Goal: Use online tool/utility: Use online tool/utility

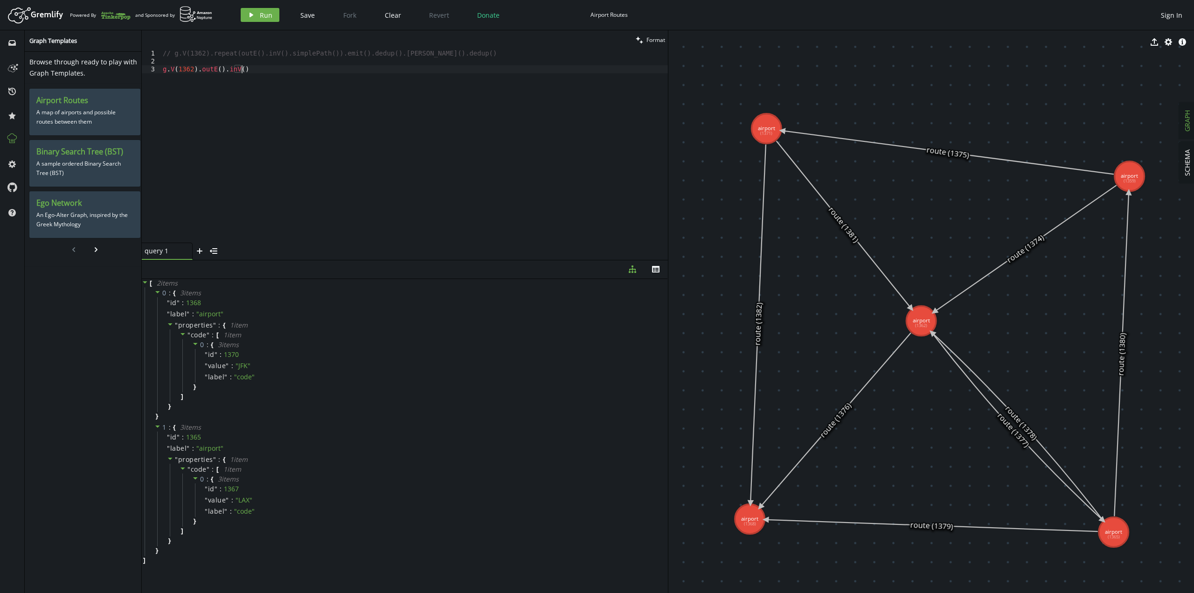
scroll to position [0, 78]
click at [248, 73] on div "// g.V(1362).repeat(outE().inV().simplePath()).emit().dedup().[PERSON_NAME]().d…" at bounding box center [414, 153] width 507 height 209
drag, startPoint x: 248, startPoint y: 73, endPoint x: 221, endPoint y: 73, distance: 27.1
click at [221, 73] on div "// g.V(1362).repeat(outE().inV().simplePath()).emit().dedup().[PERSON_NAME]().d…" at bounding box center [414, 153] width 507 height 209
drag, startPoint x: 244, startPoint y: 74, endPoint x: 220, endPoint y: 71, distance: 24.4
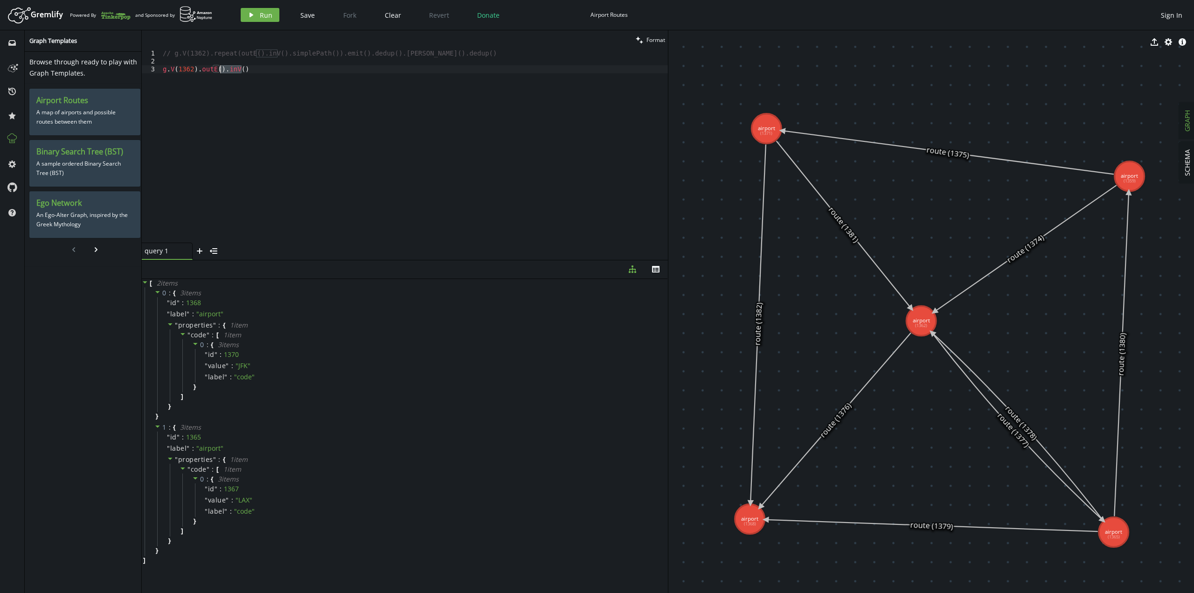
click at [220, 71] on div "// g.V(1362).repeat(outE().inV().simplePath()).emit().dedup().[PERSON_NAME]().d…" at bounding box center [414, 153] width 507 height 209
click at [265, 74] on div "// g.V(1362).repeat(outE().inV().simplePath()).emit().dedup().[PERSON_NAME]().d…" at bounding box center [414, 145] width 507 height 193
click at [260, 15] on span "Run" at bounding box center [266, 15] width 13 height 9
click at [265, 68] on div "// g.V(1362).repeat(outE().inV().simplePath()).emit().dedup().[PERSON_NAME]().d…" at bounding box center [414, 153] width 507 height 209
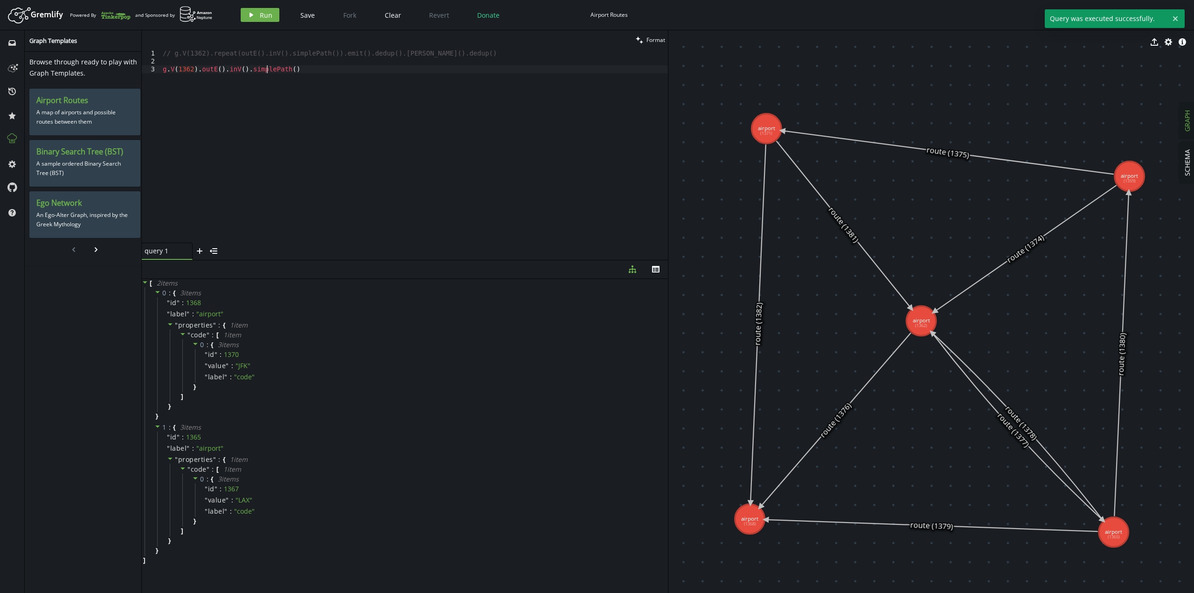
click at [265, 68] on div "// g.V(1362).repeat(outE().inV().simplePath()).emit().dedup().[PERSON_NAME]().d…" at bounding box center [414, 153] width 507 height 209
click at [350, 146] on div "// g.V(1362).repeat(outE().inV().simplePath()).emit().dedup().[PERSON_NAME]().d…" at bounding box center [414, 153] width 507 height 209
drag, startPoint x: 372, startPoint y: 92, endPoint x: 342, endPoint y: 94, distance: 29.4
click at [342, 94] on div "// g.V(1362).repeat(outE().inV().simplePath()).emit().dedup().[PERSON_NAME]().d…" at bounding box center [414, 153] width 507 height 209
drag, startPoint x: 198, startPoint y: 69, endPoint x: 330, endPoint y: 78, distance: 132.3
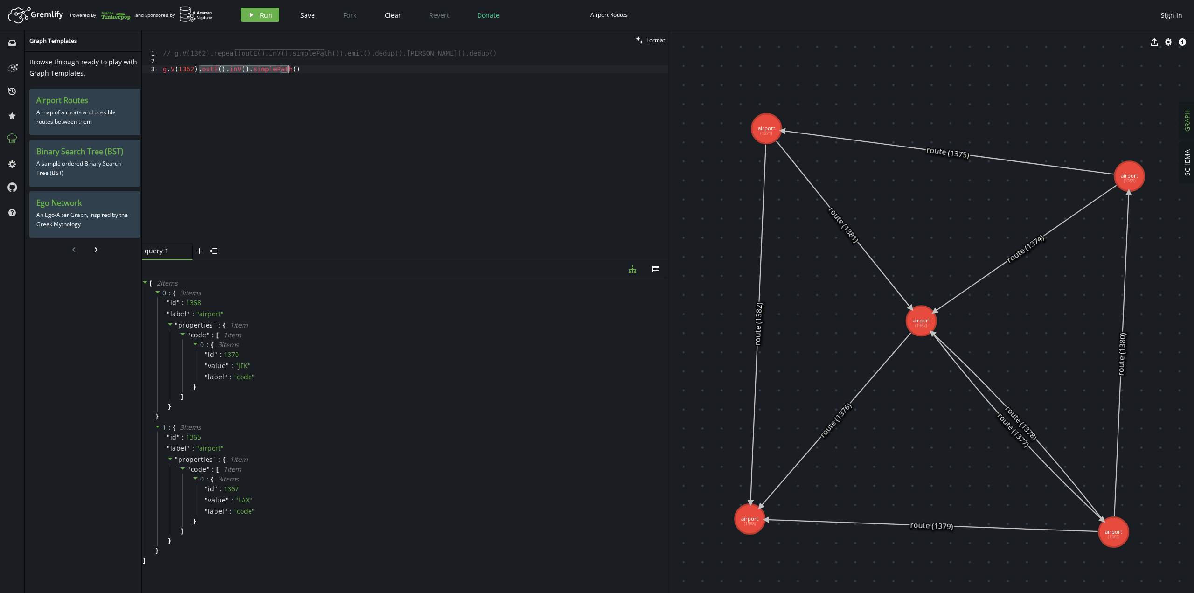
click at [330, 78] on div "// g.V(1362).repeat(outE().inV().simplePath()).emit().dedup().[PERSON_NAME]().d…" at bounding box center [414, 153] width 507 height 209
click at [268, 13] on span "Run" at bounding box center [266, 15] width 13 height 9
click at [282, 84] on div "// g.V(1362).repeat(outE().inV().simplePath()).emit().dedup().[PERSON_NAME]().d…" at bounding box center [414, 153] width 507 height 209
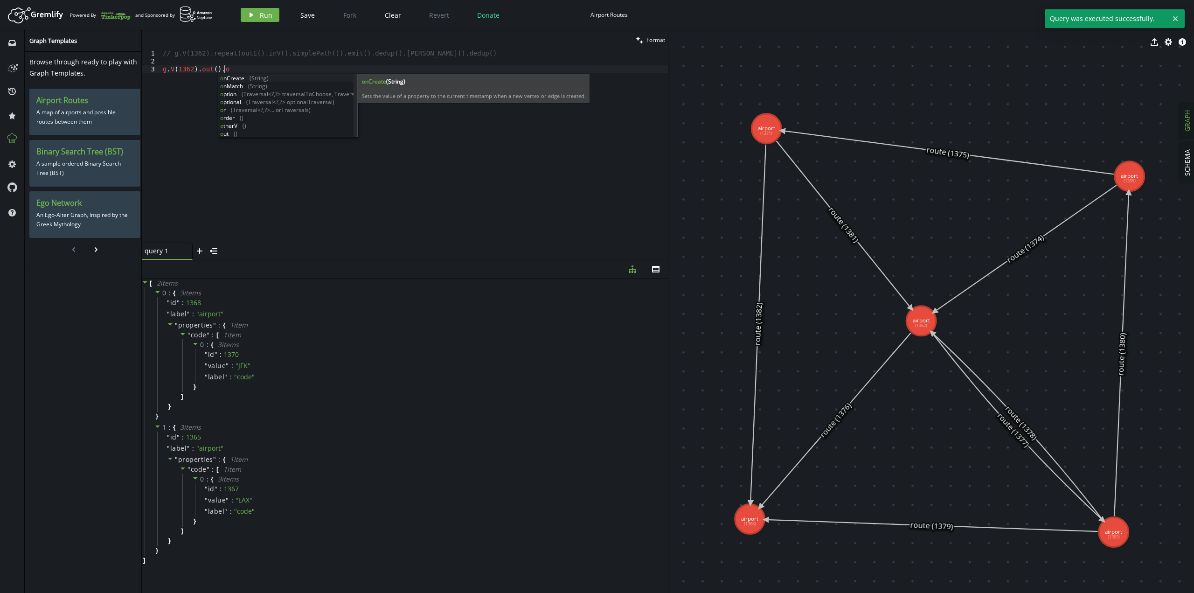
scroll to position [0, 64]
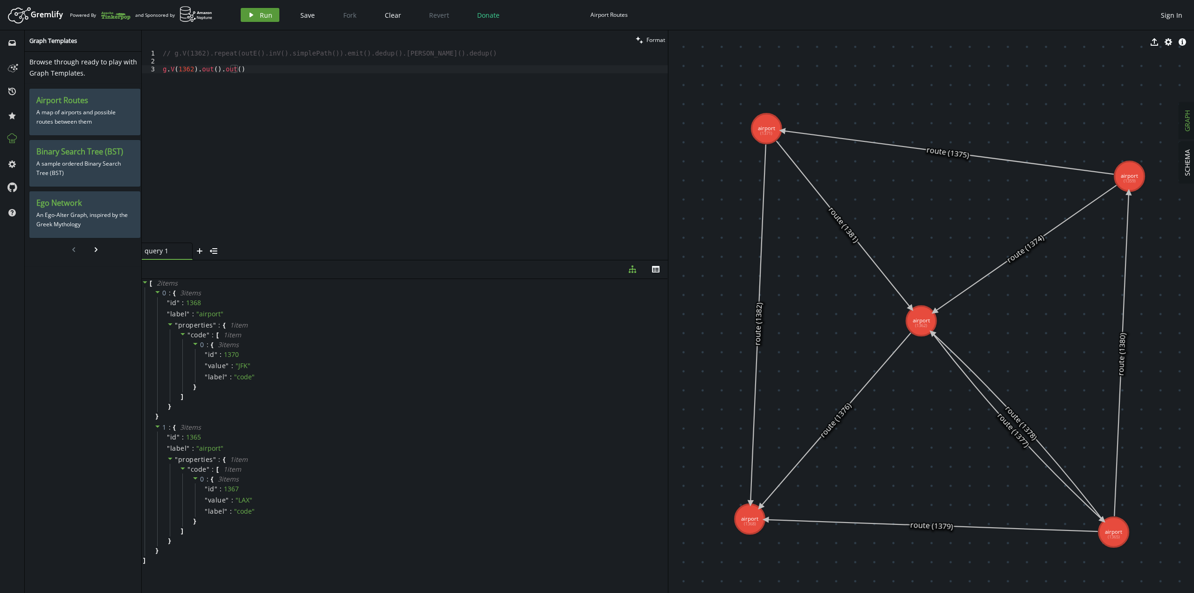
click at [258, 16] on button "play Run" at bounding box center [260, 15] width 39 height 14
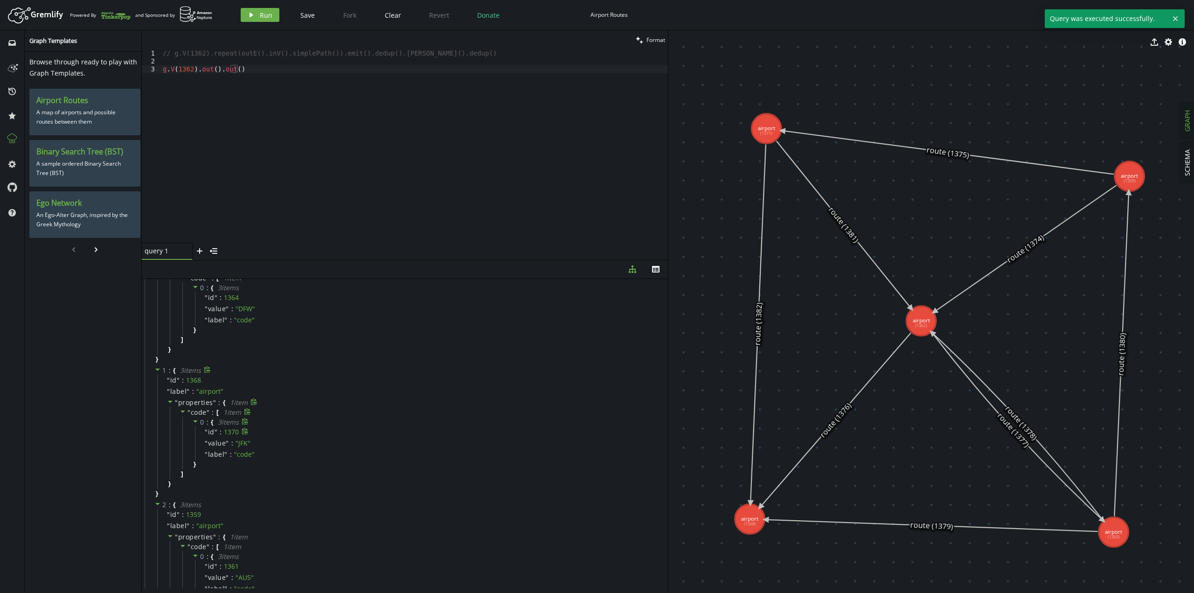
scroll to position [0, 0]
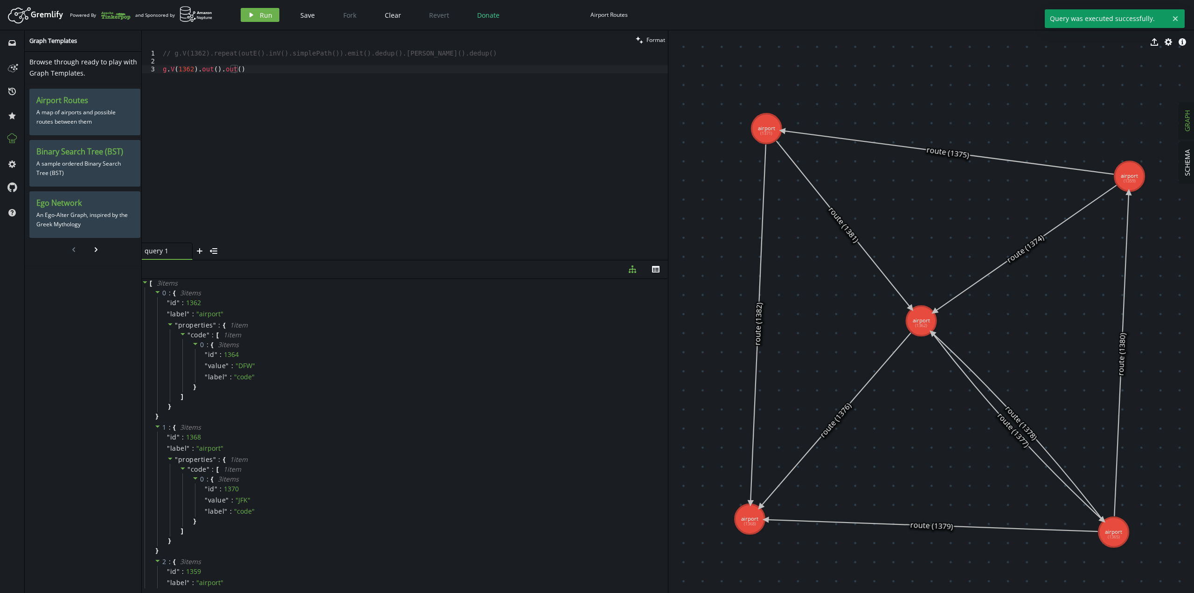
click at [286, 88] on div "// g.V(1362).repeat(outE().inV().simplePath()).emit().dedup().[PERSON_NAME]().d…" at bounding box center [414, 153] width 507 height 209
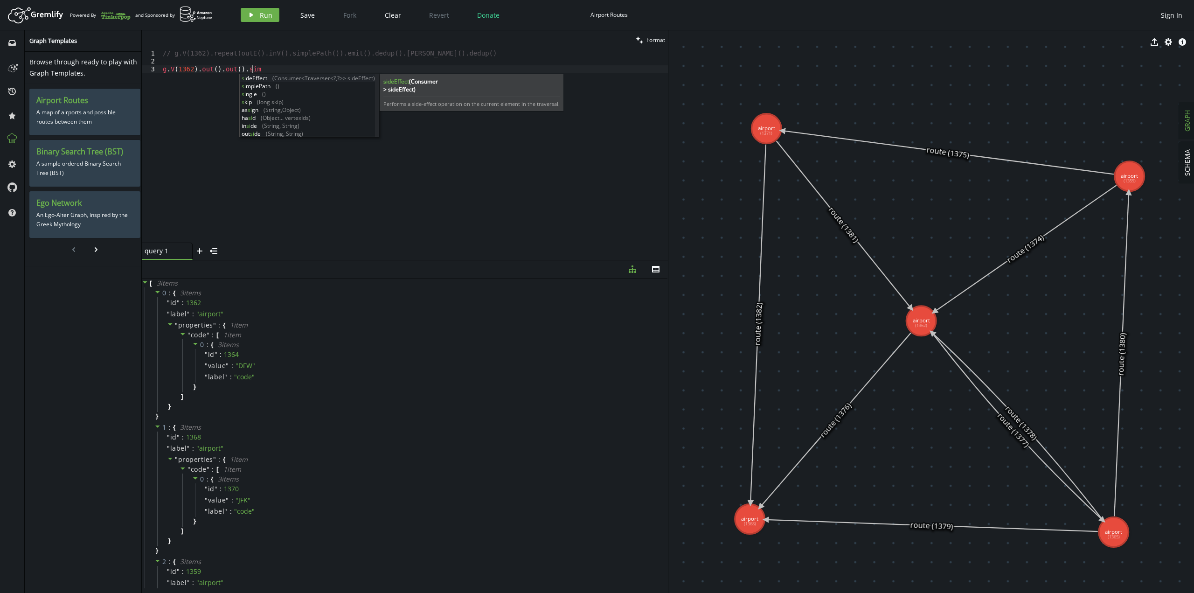
scroll to position [0, 89]
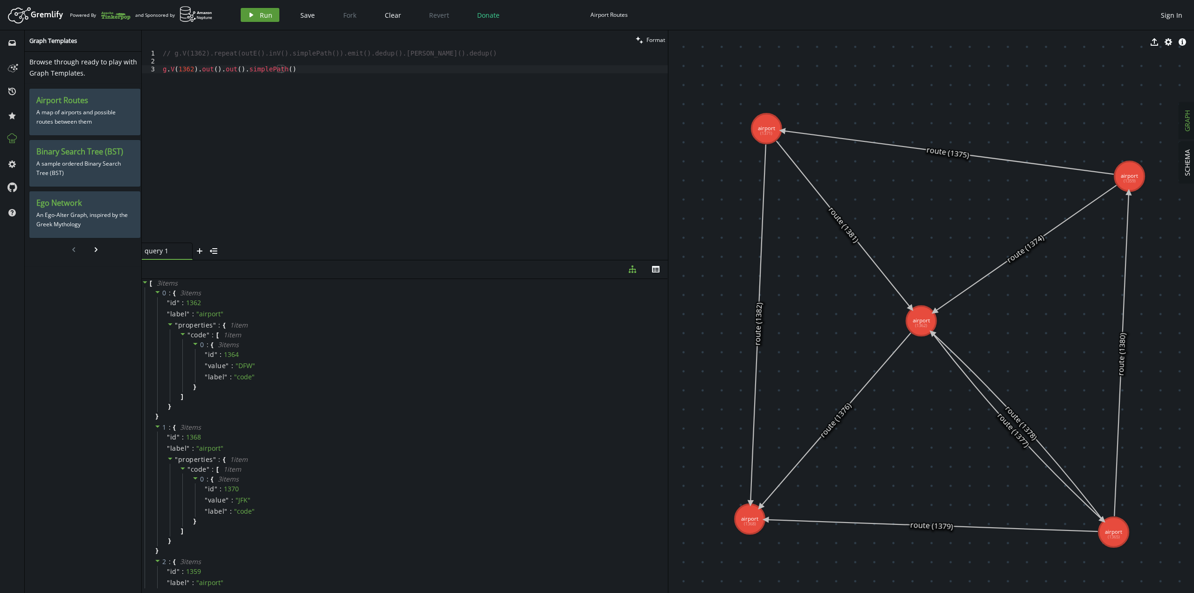
click at [255, 19] on button "play Run" at bounding box center [260, 15] width 39 height 14
drag, startPoint x: 311, startPoint y: 73, endPoint x: 237, endPoint y: 66, distance: 73.6
click at [237, 66] on div "// g.V(1362).repeat(outE().inV().simplePath()).emit().dedup().[PERSON_NAME]().d…" at bounding box center [414, 153] width 507 height 209
click at [263, 14] on span "Run" at bounding box center [266, 15] width 13 height 9
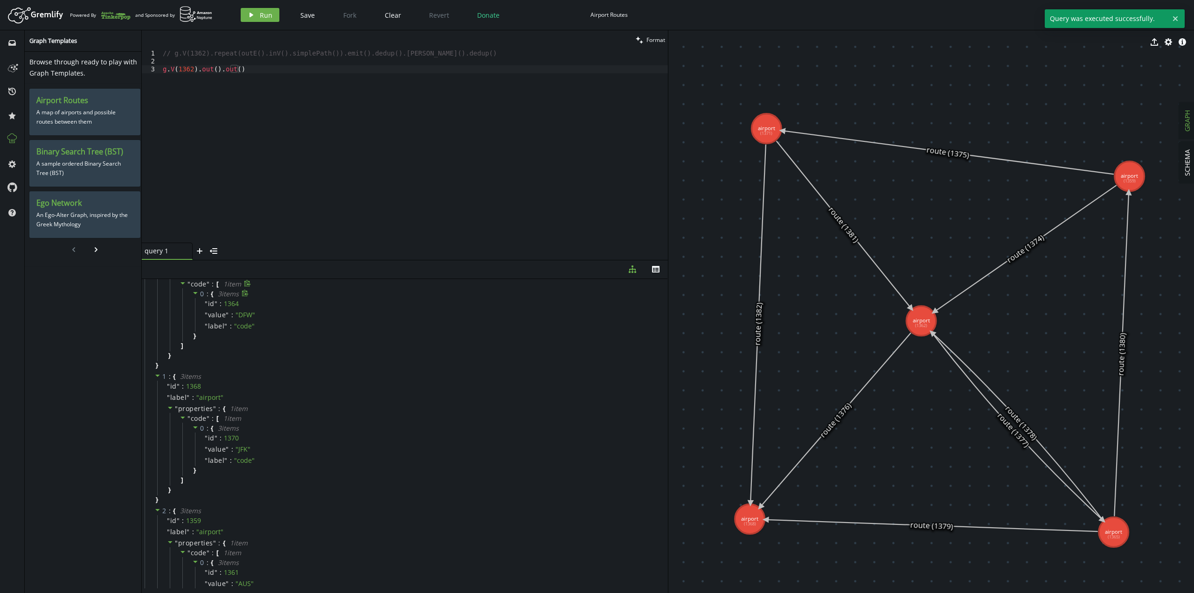
scroll to position [0, 0]
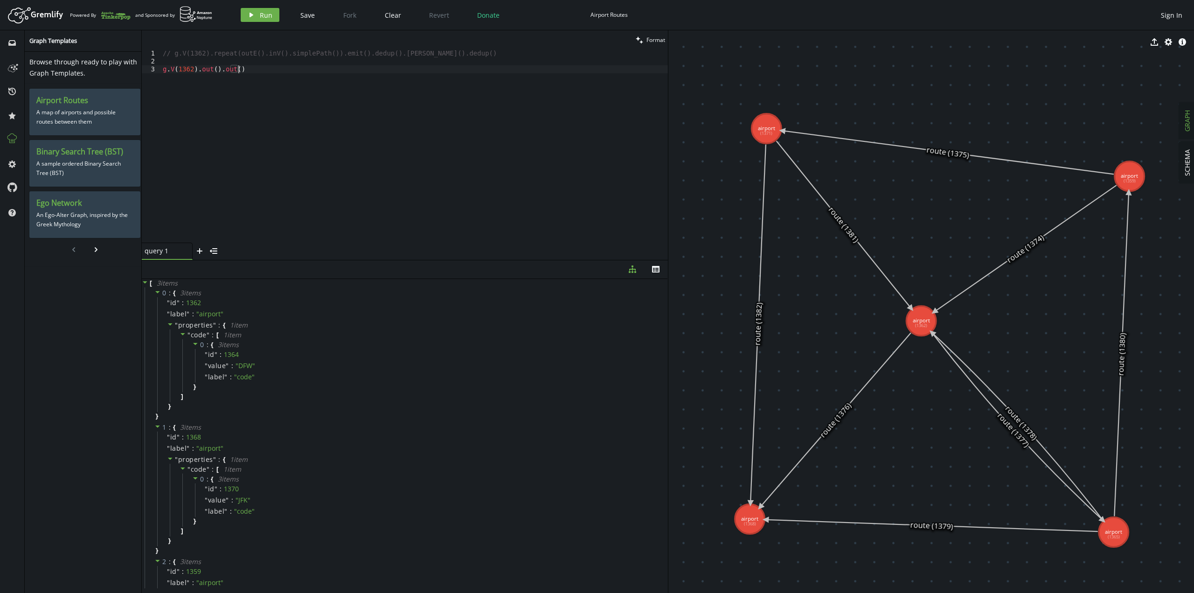
click at [242, 74] on div "// g.V(1362).repeat(outE().inV().simplePath()).emit().dedup().[PERSON_NAME]().d…" at bounding box center [414, 153] width 507 height 209
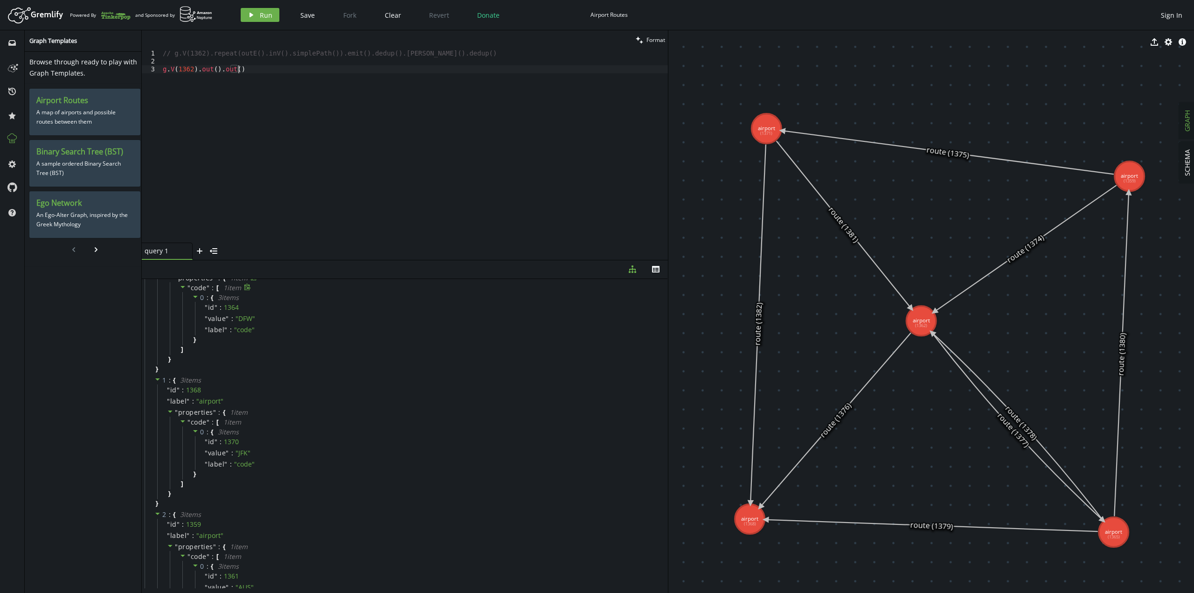
scroll to position [111, 0]
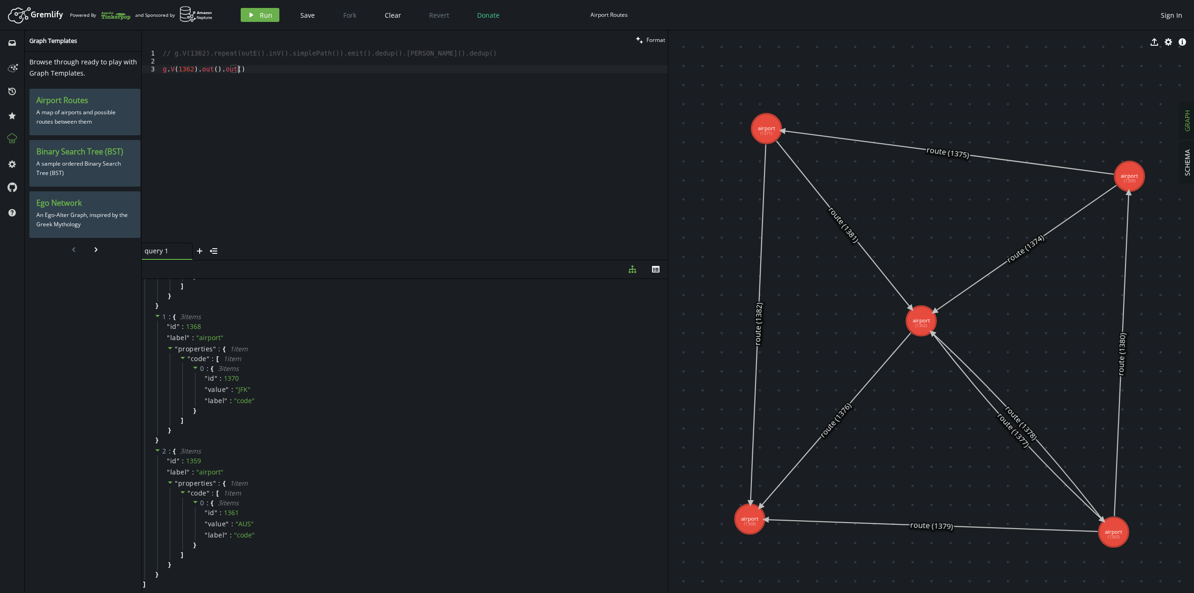
click at [277, 76] on div "// g.V(1362).repeat(outE().inV().simplePath()).emit().dedup().[PERSON_NAME]().d…" at bounding box center [414, 153] width 507 height 209
click at [250, 10] on button "play Run" at bounding box center [260, 15] width 39 height 14
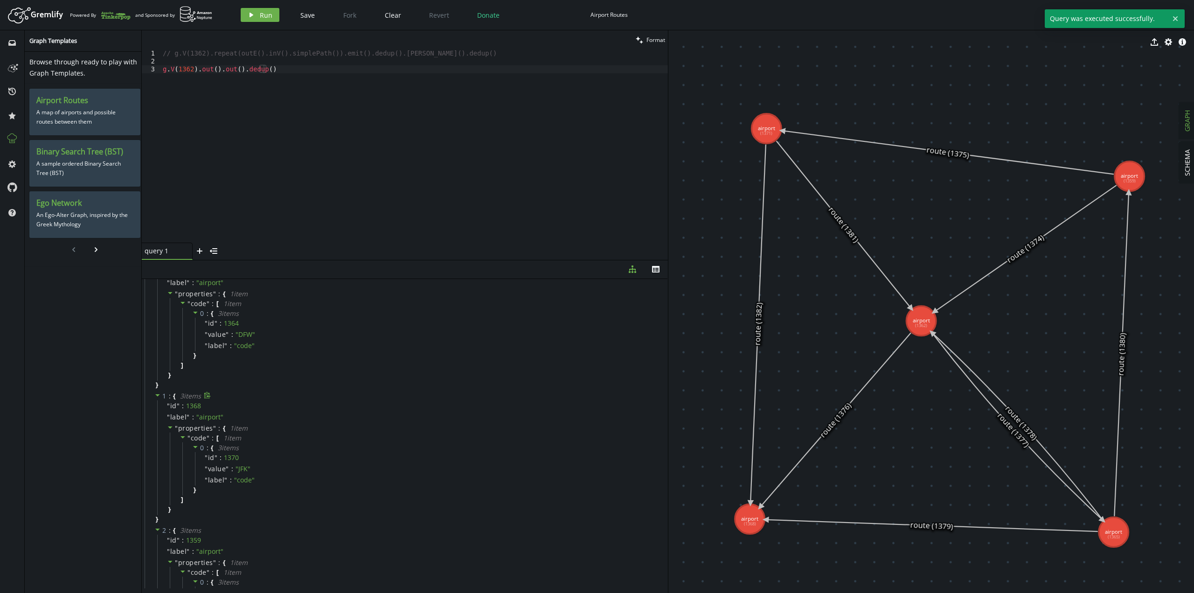
scroll to position [93, 0]
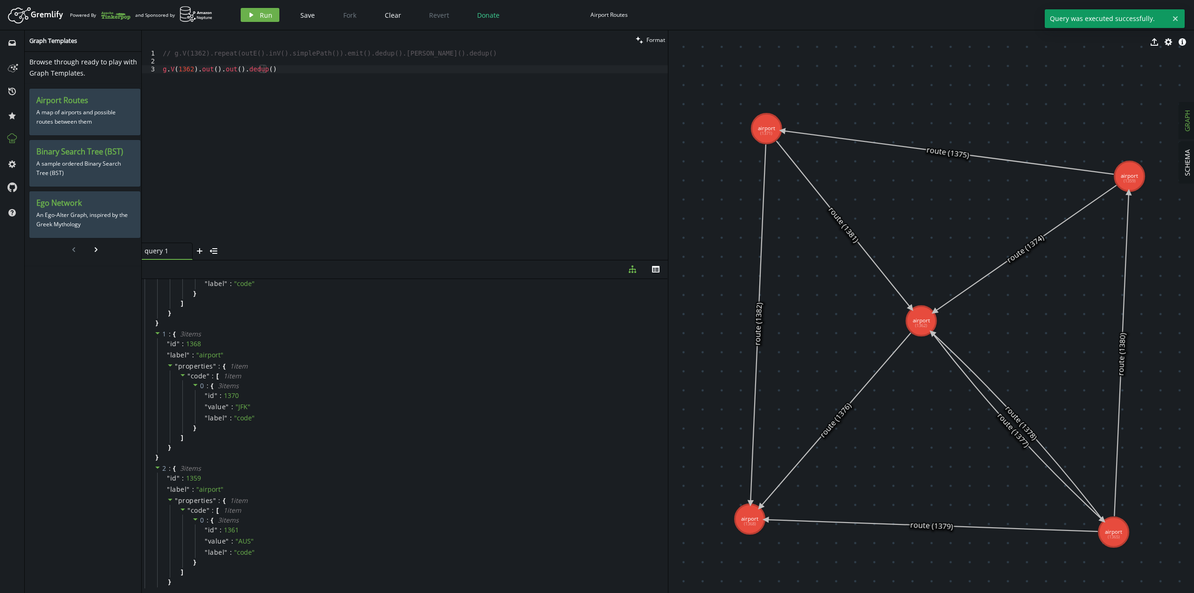
click at [308, 102] on div "// g.V(1362).repeat(outE().inV().simplePath()).emit().dedup().[PERSON_NAME]().d…" at bounding box center [414, 153] width 507 height 209
drag, startPoint x: 278, startPoint y: 72, endPoint x: 240, endPoint y: 68, distance: 38.4
click at [240, 68] on div "// g.V(1362).repeat(outE().inV().simplePath()).emit().dedup().[PERSON_NAME]().d…" at bounding box center [414, 153] width 507 height 209
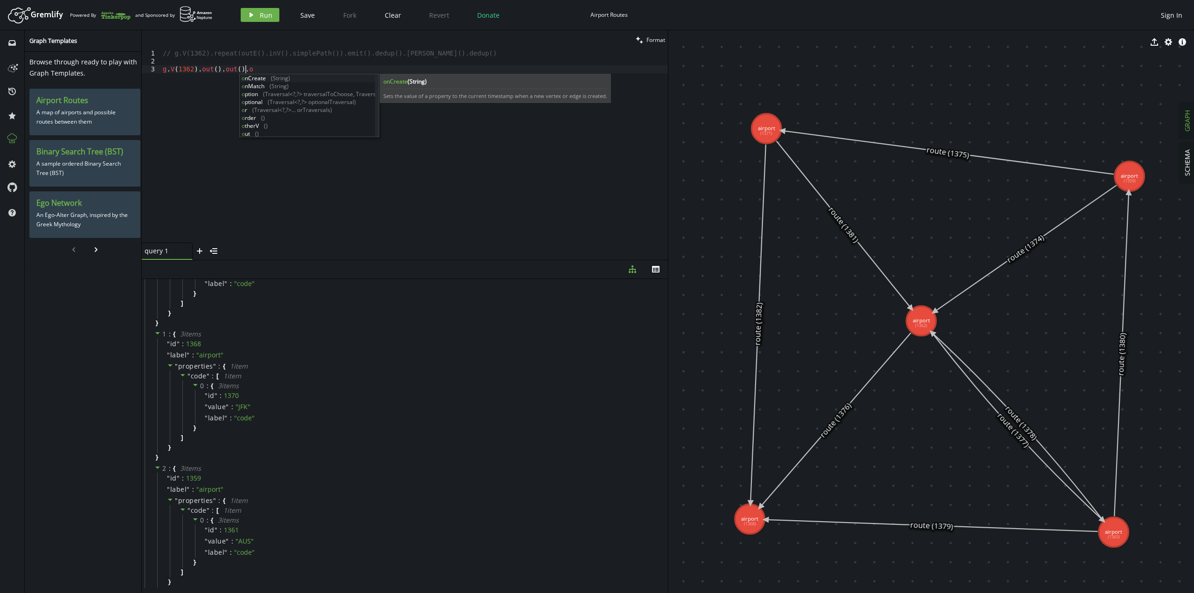
scroll to position [0, 89]
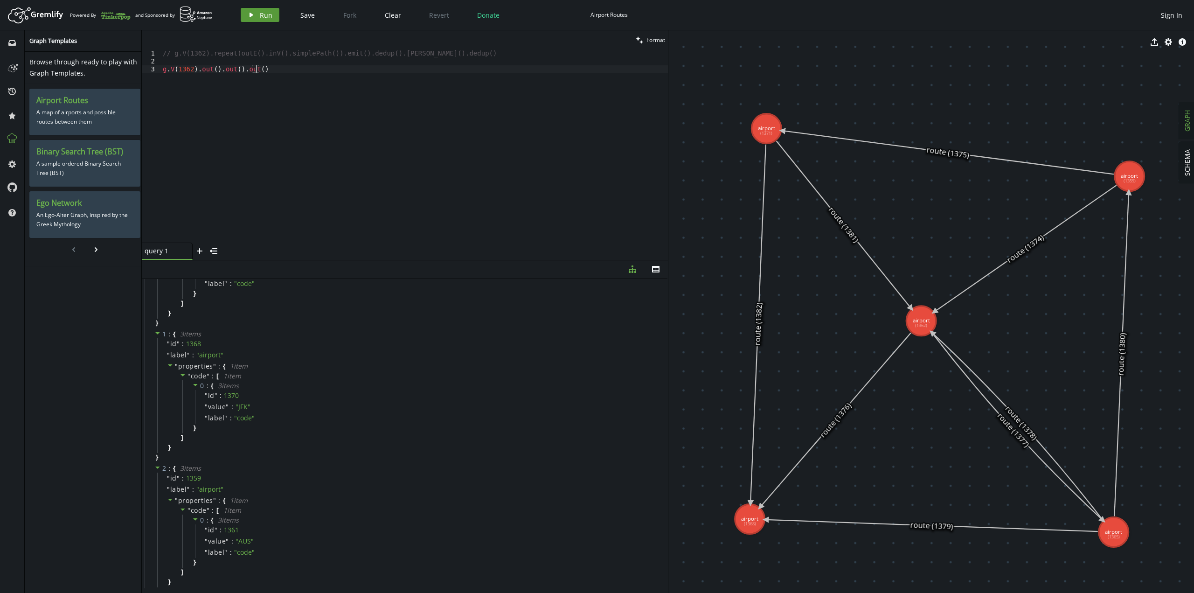
click at [255, 12] on button "play Run" at bounding box center [260, 15] width 39 height 14
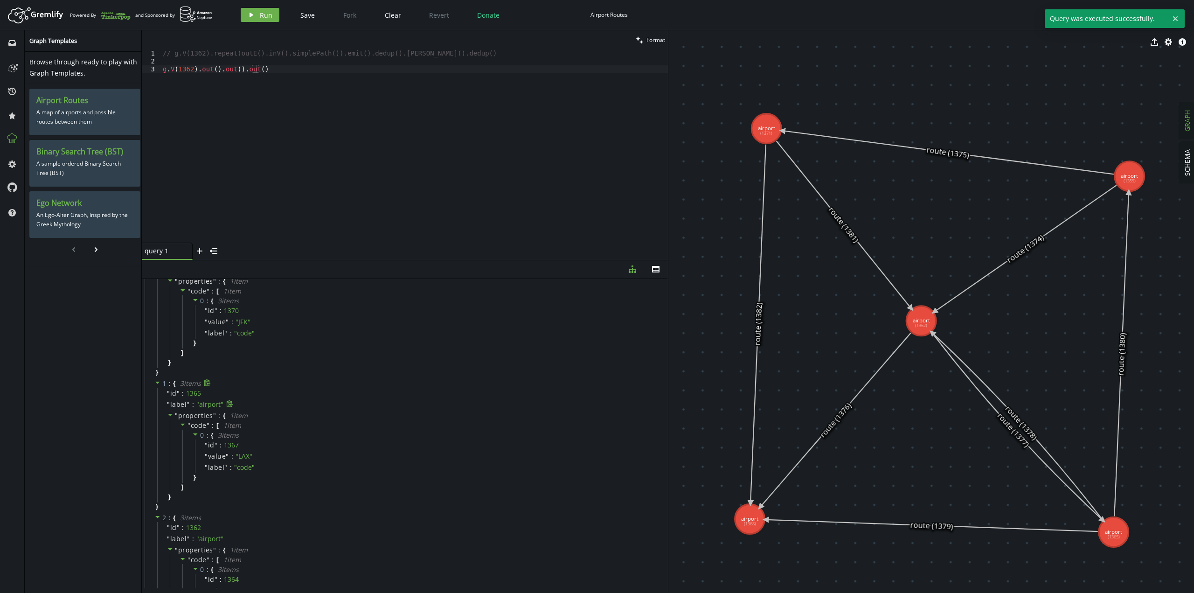
scroll to position [0, 0]
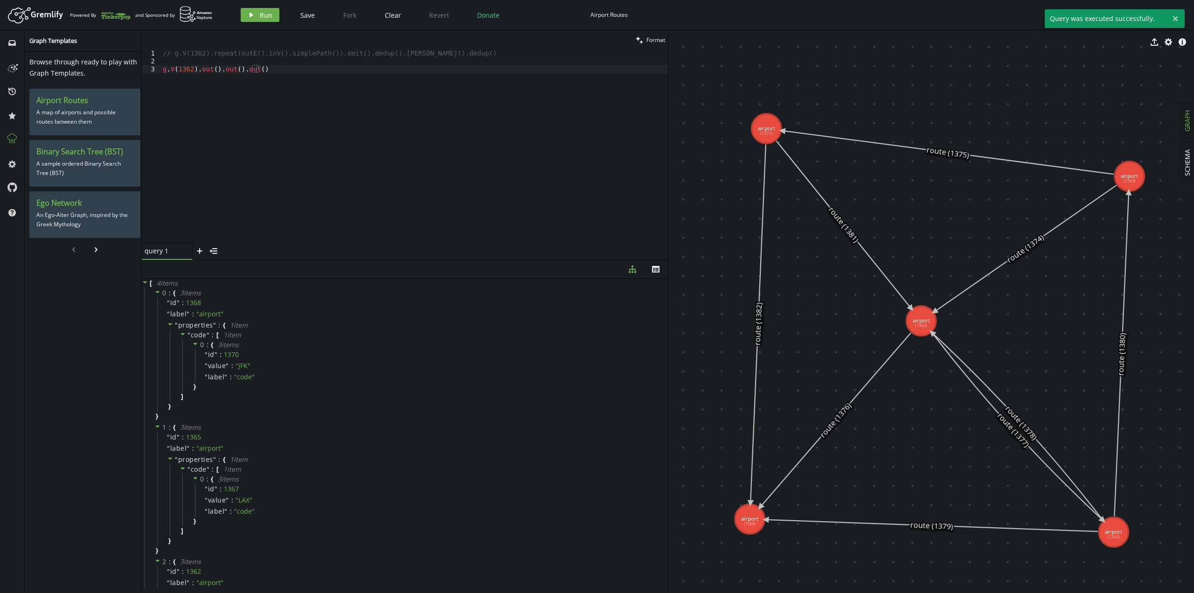
click at [296, 123] on div "// g.V(1362).repeat(outE().inV().simplePath()).emit().dedup().[PERSON_NAME]().d…" at bounding box center [414, 153] width 507 height 209
click at [265, 18] on span "Run" at bounding box center [266, 15] width 13 height 9
click at [318, 97] on div "// g.V(1362).repeat(outE().inV().simplePath()).emit().dedup().[PERSON_NAME]().d…" at bounding box center [414, 153] width 507 height 209
drag, startPoint x: 318, startPoint y: 97, endPoint x: 199, endPoint y: 67, distance: 123.2
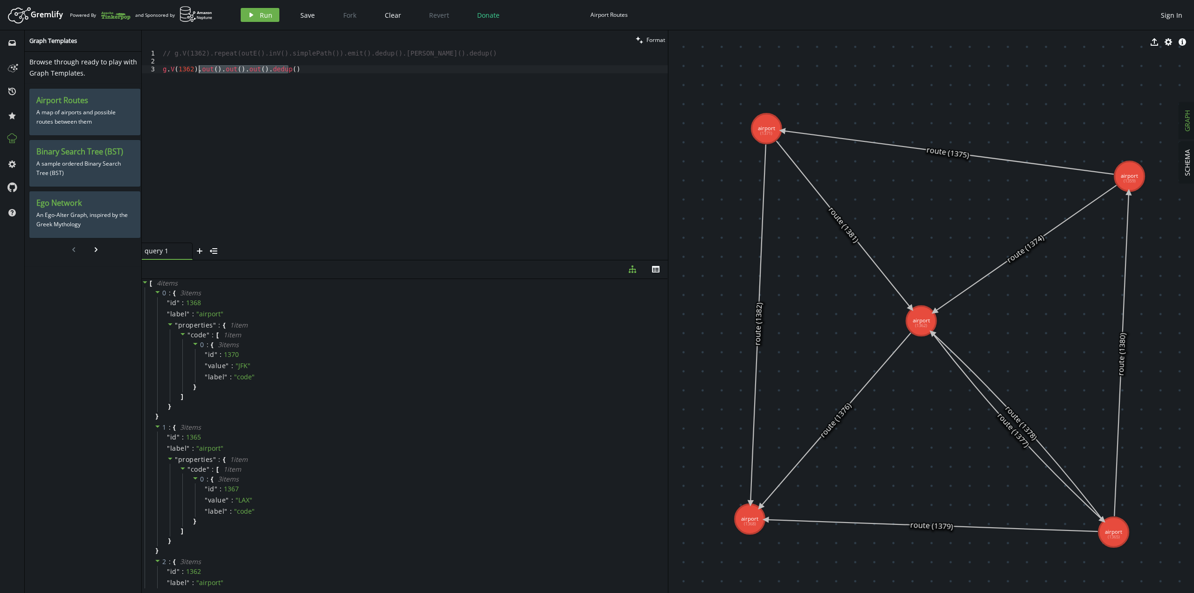
click at [199, 67] on div "// g.V(1362).repeat(outE().inV().simplePath()).emit().dedup().[PERSON_NAME]().d…" at bounding box center [414, 153] width 507 height 209
click at [265, 21] on button "play Run" at bounding box center [260, 15] width 39 height 14
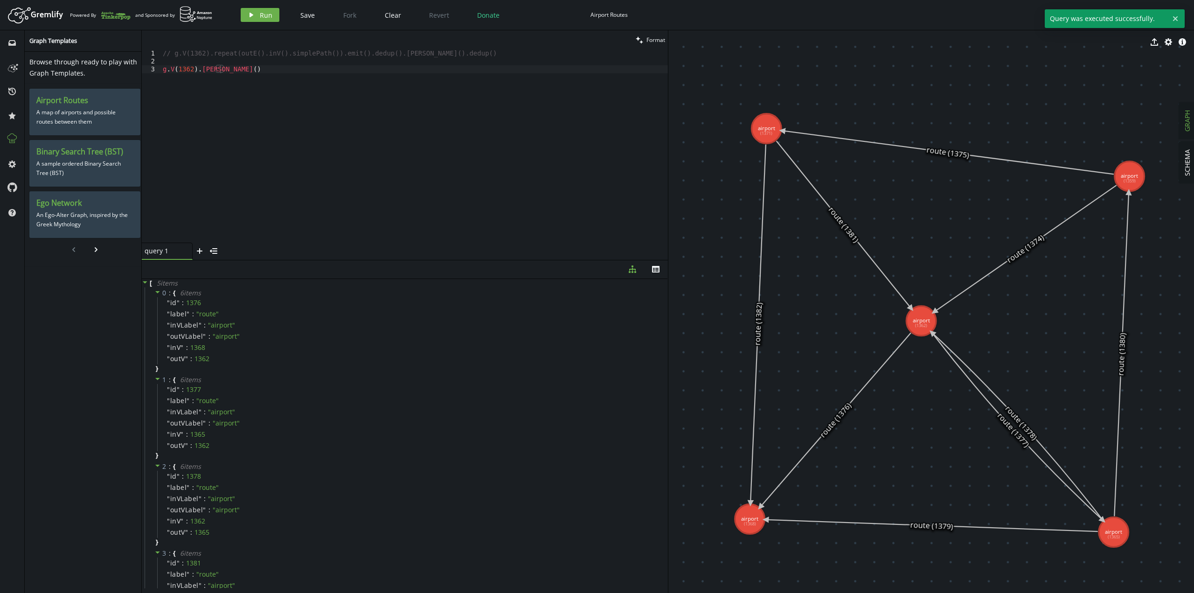
click at [258, 99] on div "// g.V(1362).repeat(outE().inV().simplePath()).emit().dedup().[PERSON_NAME]().d…" at bounding box center [414, 153] width 507 height 209
click at [262, 16] on span "Run" at bounding box center [266, 15] width 13 height 9
drag, startPoint x: 263, startPoint y: 69, endPoint x: 223, endPoint y: 70, distance: 39.7
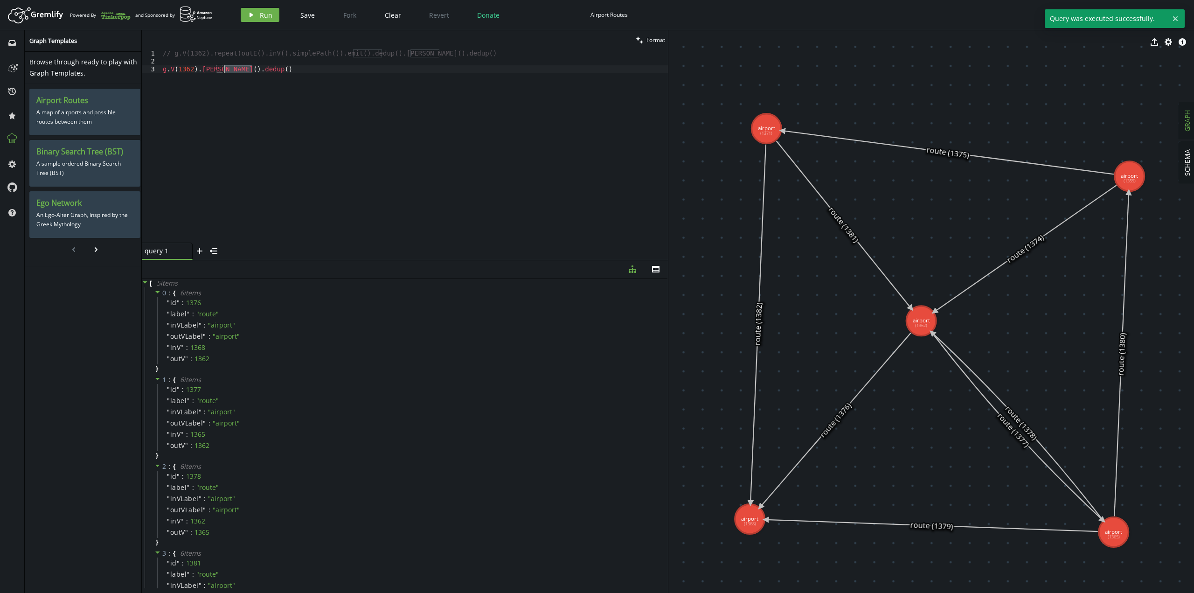
click at [223, 70] on div "// g.V(1362).repeat(outE().inV().simplePath()).emit().dedup().[PERSON_NAME]().d…" at bounding box center [414, 153] width 507 height 209
click at [256, 21] on button "play Run" at bounding box center [260, 15] width 39 height 14
drag, startPoint x: 229, startPoint y: 75, endPoint x: 198, endPoint y: 70, distance: 31.2
click at [198, 70] on div "// g.V(1362).repeat(outE().inV().simplePath()).emit().dedup().[PERSON_NAME]().d…" at bounding box center [414, 153] width 507 height 209
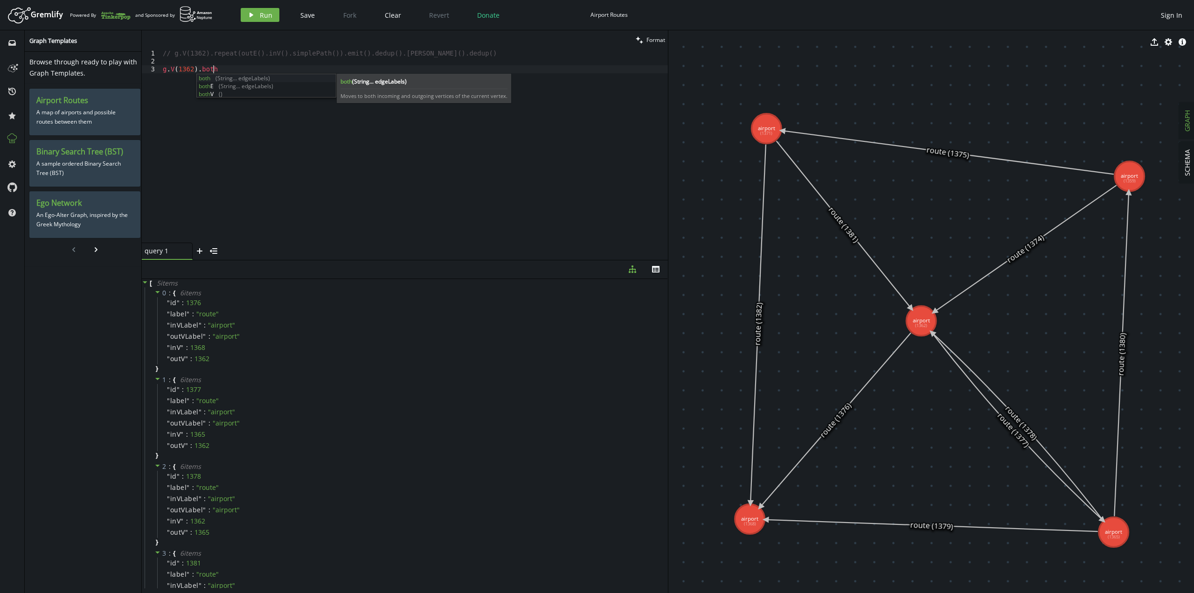
scroll to position [0, 49]
click at [264, 13] on span "Run" at bounding box center [266, 15] width 13 height 9
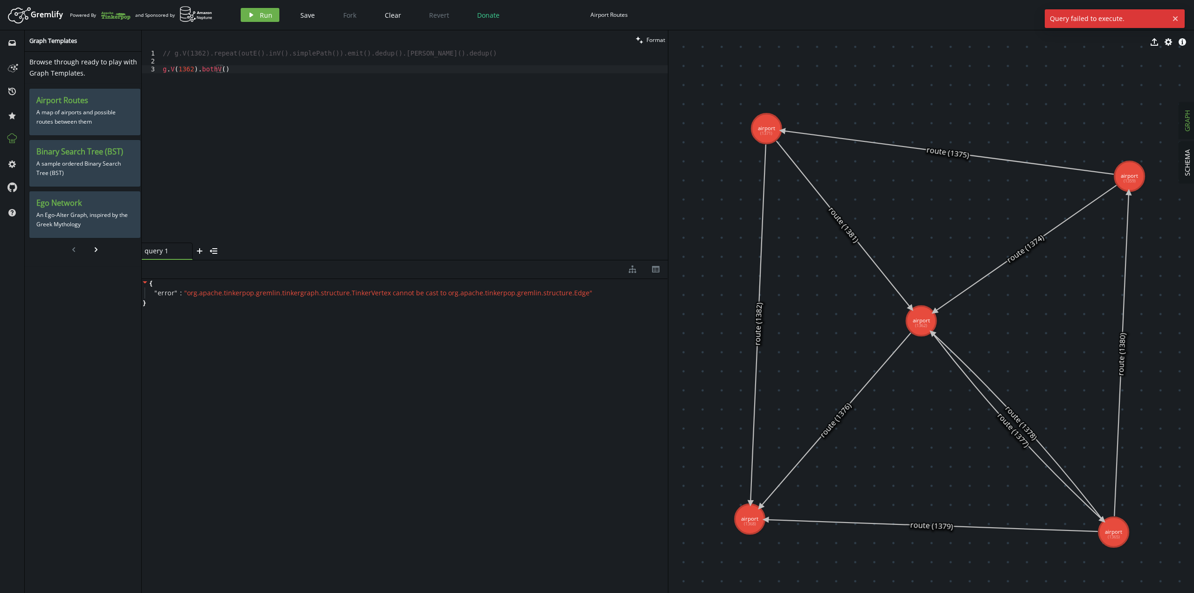
click at [244, 82] on div "// g.V(1362).repeat(outE().inV().simplePath()).emit().dedup().[PERSON_NAME]().d…" at bounding box center [414, 153] width 507 height 209
click at [257, 15] on button "play Run" at bounding box center [260, 15] width 39 height 14
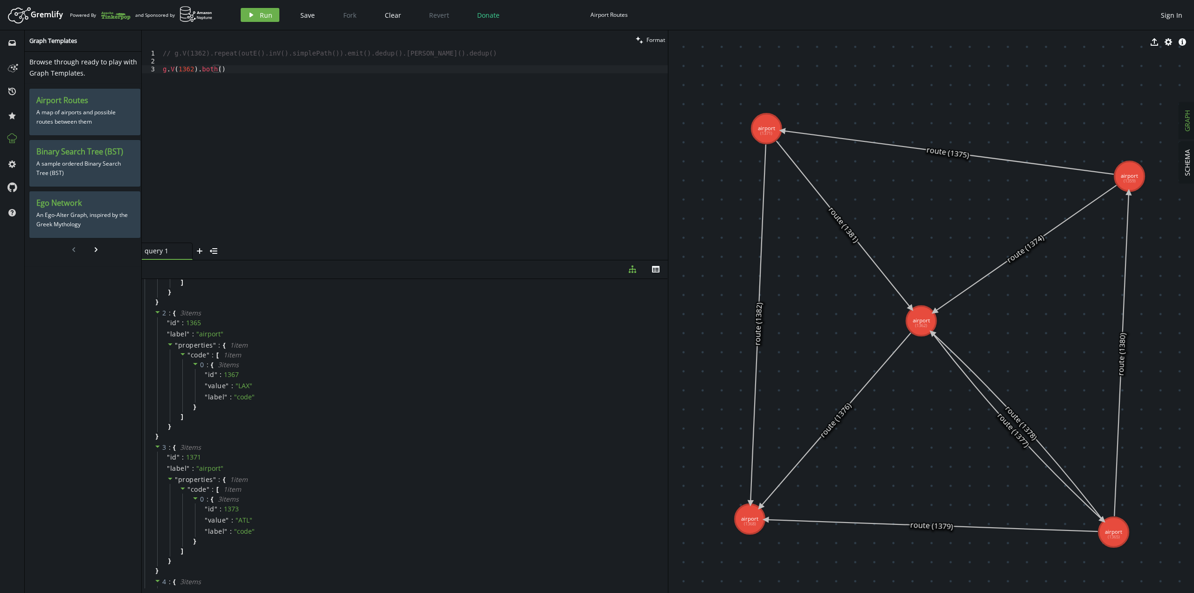
scroll to position [239, 0]
click at [287, 143] on div "// g.V(1362).repeat(outE().inV().simplePath()).emit().dedup().[PERSON_NAME]().d…" at bounding box center [414, 153] width 507 height 209
click at [287, 142] on div "// g.V(1362).repeat(outE().inV().simplePath()).emit().dedup().[PERSON_NAME]().d…" at bounding box center [414, 153] width 507 height 209
click at [262, 14] on span "Run" at bounding box center [266, 15] width 13 height 9
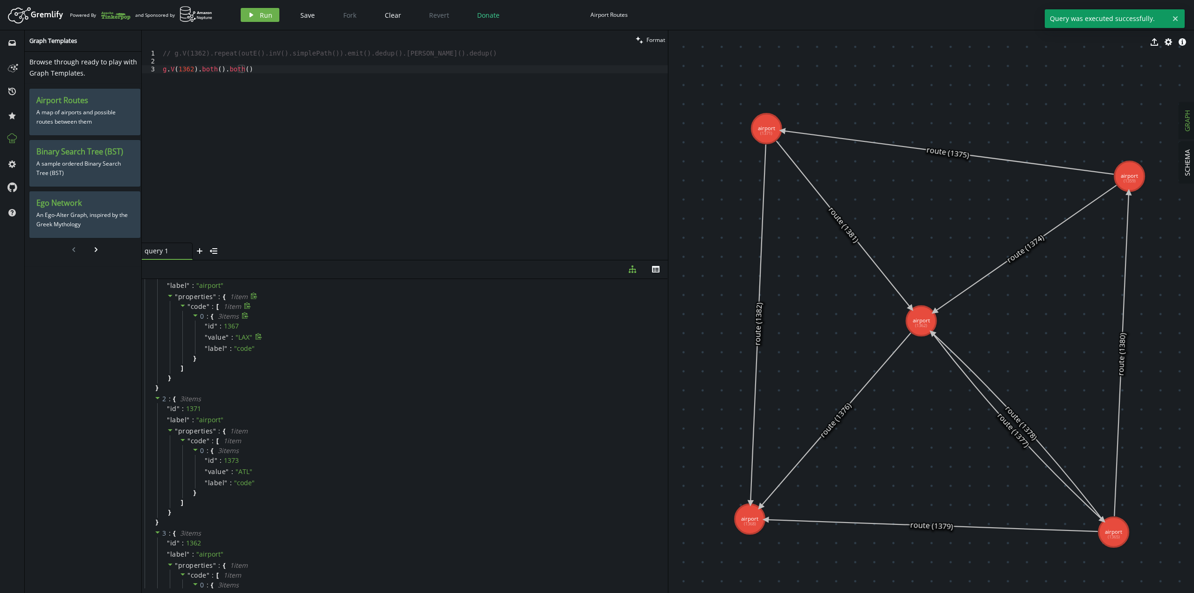
scroll to position [0, 0]
click at [267, 102] on div "// g.V(1362).repeat(outE().inV().simplePath()).emit().dedup().[PERSON_NAME]().d…" at bounding box center [414, 153] width 507 height 209
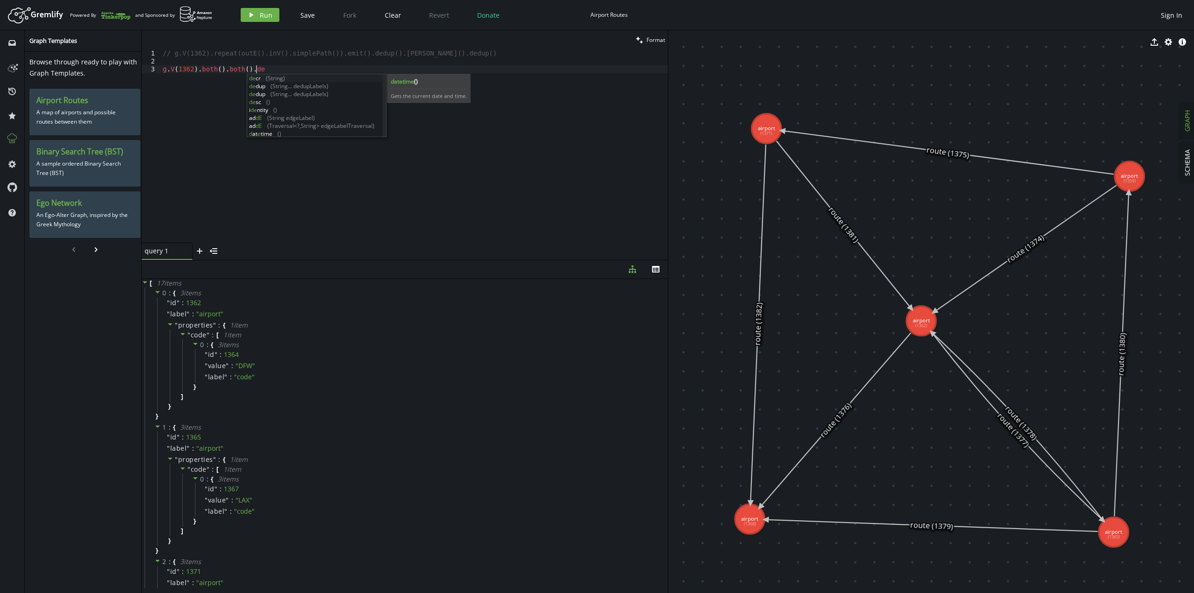
scroll to position [0, 96]
click at [252, 19] on button "play Run" at bounding box center [260, 15] width 39 height 14
drag, startPoint x: 330, startPoint y: 54, endPoint x: 352, endPoint y: 53, distance: 21.5
click at [352, 53] on div "// g.V(1362).repeat(outE().inV().simplePath()).emit().dedup().[PERSON_NAME]().d…" at bounding box center [414, 153] width 507 height 209
click at [459, 52] on div "// g.V(1362).repeat(outE().inV().simplePath()).emit().dedup().[PERSON_NAME]().d…" at bounding box center [414, 153] width 507 height 209
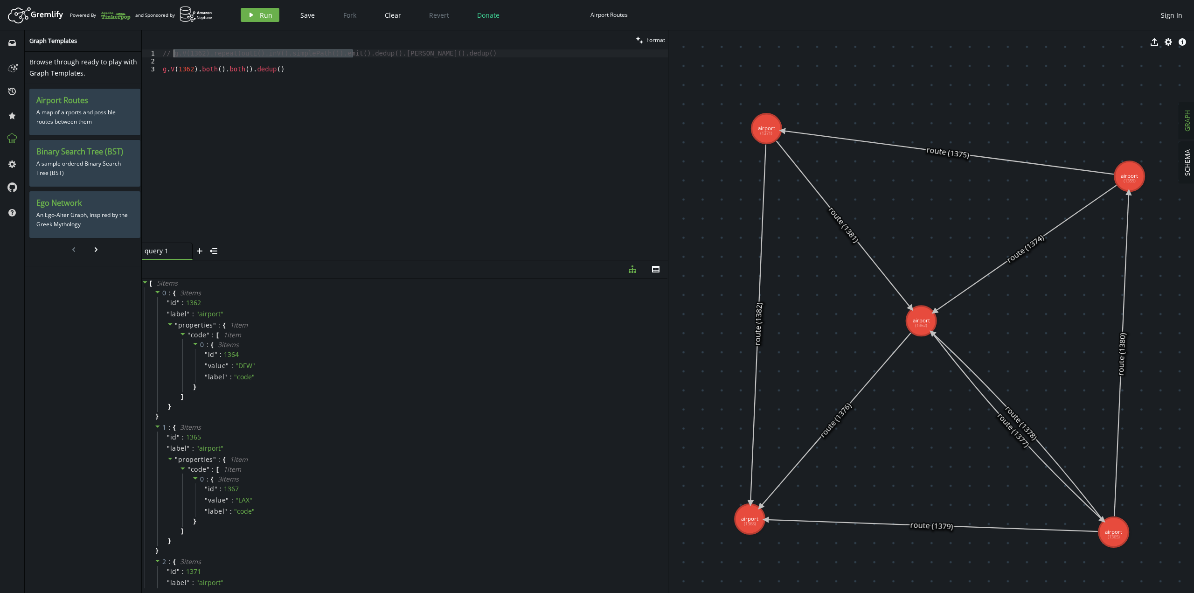
drag, startPoint x: 353, startPoint y: 53, endPoint x: 172, endPoint y: 52, distance: 180.5
click at [172, 52] on div "// g.V(1362).repeat(outE().inV().simplePath()).emit().dedup().[PERSON_NAME]().d…" at bounding box center [414, 153] width 507 height 209
drag, startPoint x: 328, startPoint y: 70, endPoint x: 54, endPoint y: 67, distance: 274.3
click at [54, 67] on div "inbox history star cog help Graph Templates Browse through ready to play with G…" at bounding box center [597, 311] width 1194 height 562
drag, startPoint x: 472, startPoint y: 55, endPoint x: 425, endPoint y: 54, distance: 46.6
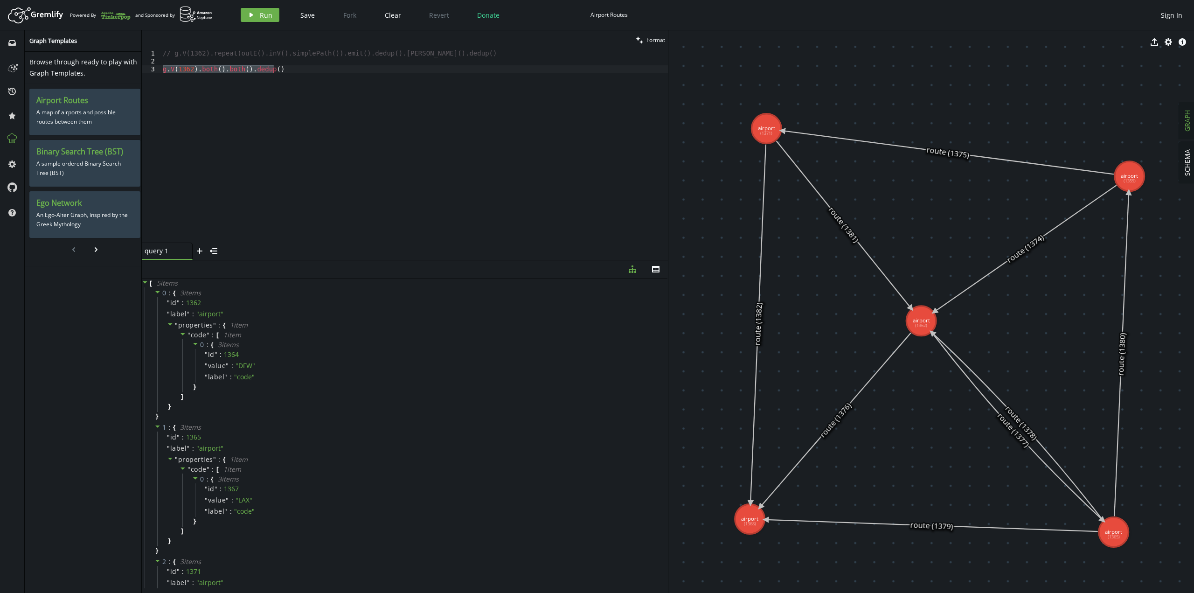
click at [472, 55] on div "// g.V(1362).repeat(outE().inV().simplePath()).emit().dedup().[PERSON_NAME]().d…" at bounding box center [414, 153] width 507 height 209
drag, startPoint x: 354, startPoint y: 52, endPoint x: 173, endPoint y: 52, distance: 180.5
click at [173, 52] on div "// g.V(1362).repeat(outE().inV().simplePath()).emit().dedup().[PERSON_NAME]().d…" at bounding box center [414, 153] width 507 height 209
click at [382, 174] on div "// g.V(1362).repeat(outE().inV().simplePath()).emit().dedup().[PERSON_NAME]().d…" at bounding box center [414, 153] width 507 height 209
type textarea "g.V(1362).both().both().dedup()"
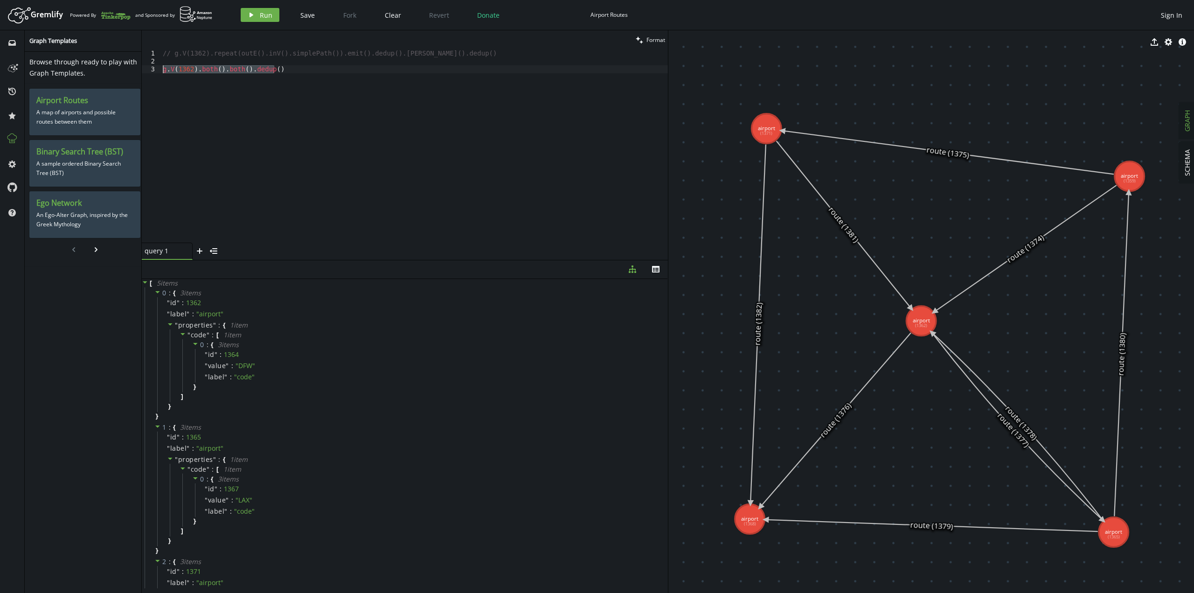
drag, startPoint x: 334, startPoint y: 74, endPoint x: 92, endPoint y: 68, distance: 241.7
click at [92, 68] on div "inbox history star cog help Graph Templates Browse through ready to play with G…" at bounding box center [597, 311] width 1194 height 562
click at [225, 54] on div "// g.V(1362).repeat(outE().inV().simplePath()).emit().dedup().[PERSON_NAME]().d…" at bounding box center [414, 153] width 507 height 209
click at [269, 12] on span "Run" at bounding box center [266, 15] width 13 height 9
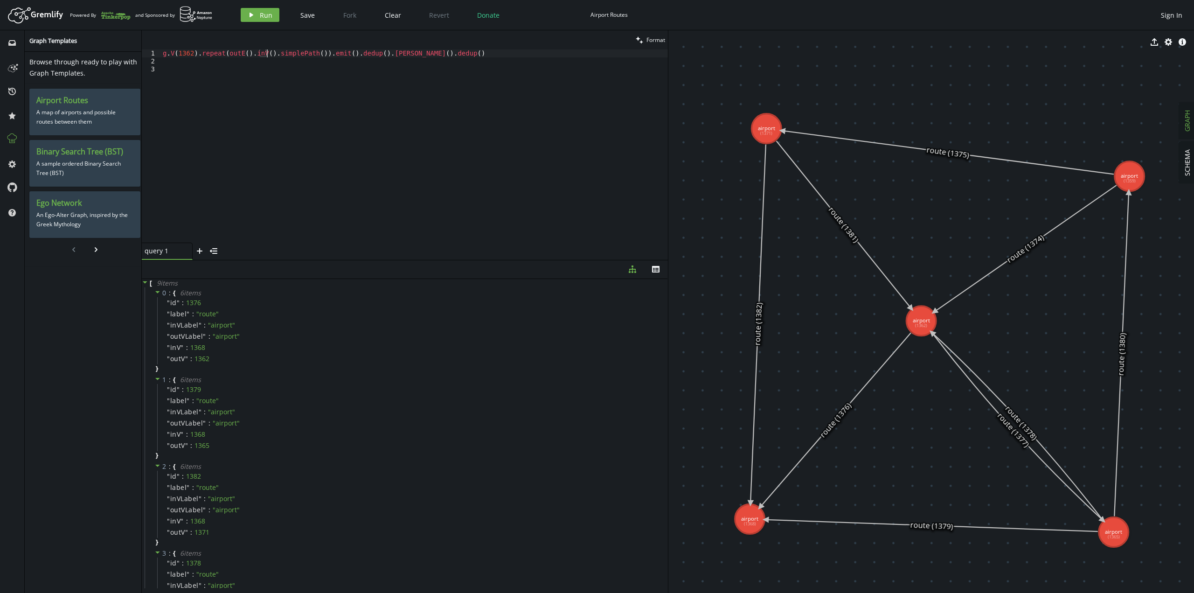
click at [268, 52] on div "g . V ( 1362 ) . repeat ( outE ( ) . inV ( ) . simplePath ( )) . emit ( ) . ded…" at bounding box center [414, 153] width 507 height 209
type textarea "// g.V(1362).repeat(outE().inV().simplePath()).emit().dedup().[PERSON_NAME]().d…"
paste textarea "g.V(1362).repeat(outE().inV().simplePath()).emit().dedup().[PERSON_NAME]().dedu…"
drag, startPoint x: 223, startPoint y: 76, endPoint x: 257, endPoint y: 76, distance: 33.1
click at [257, 76] on div "// g.V(1362).repeat(outE().inV().simplePath()).emit().dedup().[PERSON_NAME]().d…" at bounding box center [414, 153] width 507 height 209
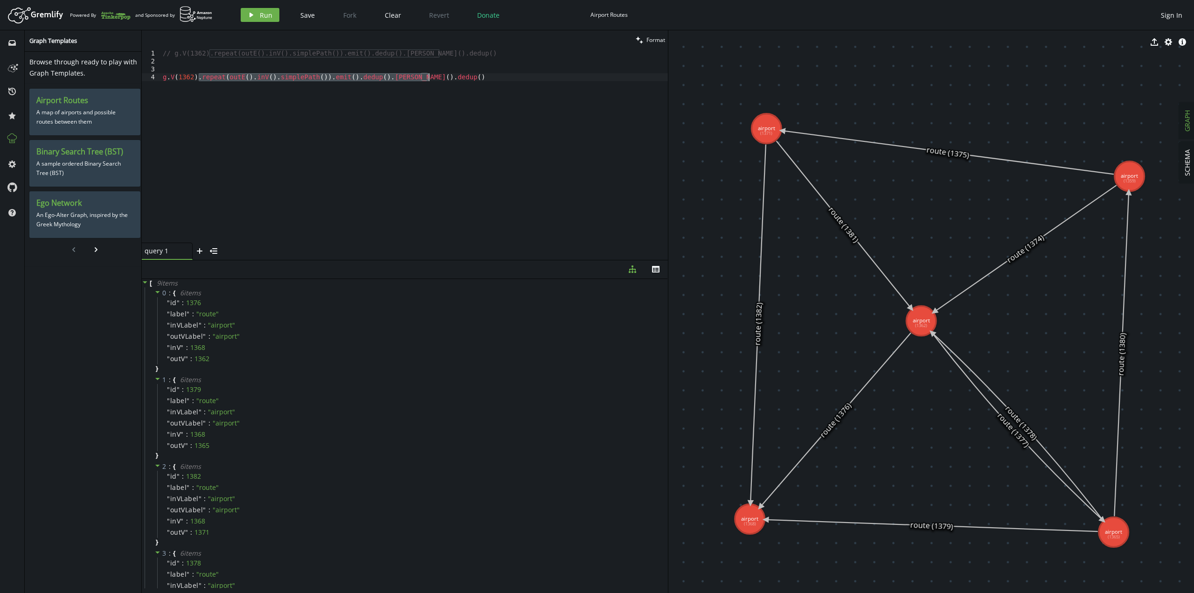
drag, startPoint x: 198, startPoint y: 76, endPoint x: 457, endPoint y: 78, distance: 258.9
click at [457, 78] on div "// g.V(1362).repeat(outE().inV().simplePath()).emit().dedup().[PERSON_NAME]().d…" at bounding box center [414, 153] width 507 height 209
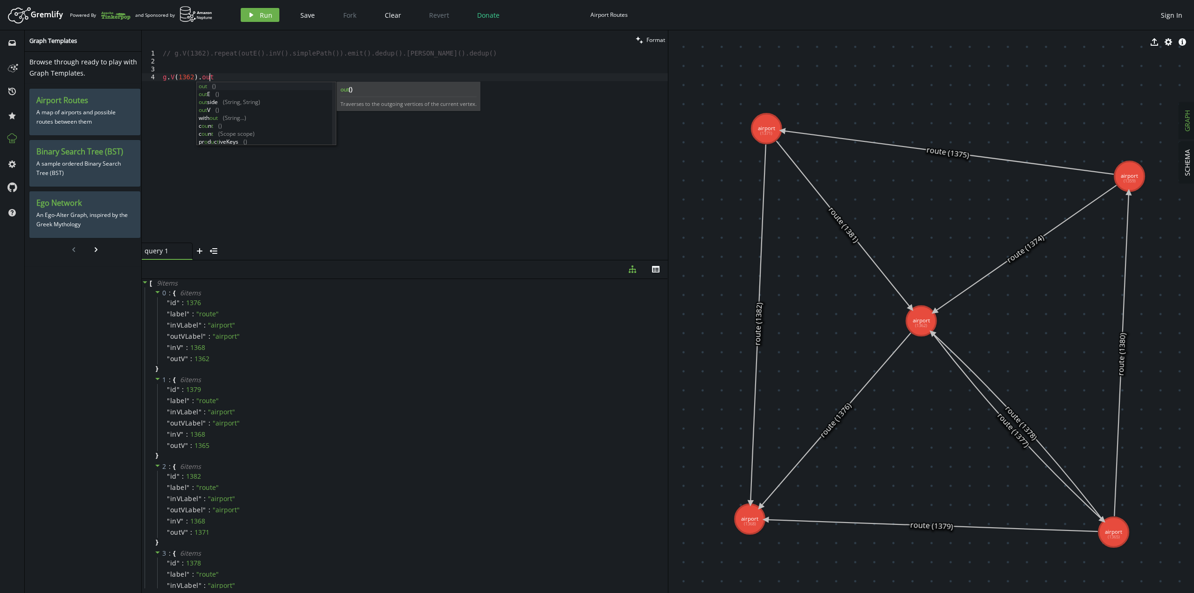
scroll to position [0, 49]
click at [260, 17] on span "Run" at bounding box center [266, 15] width 13 height 9
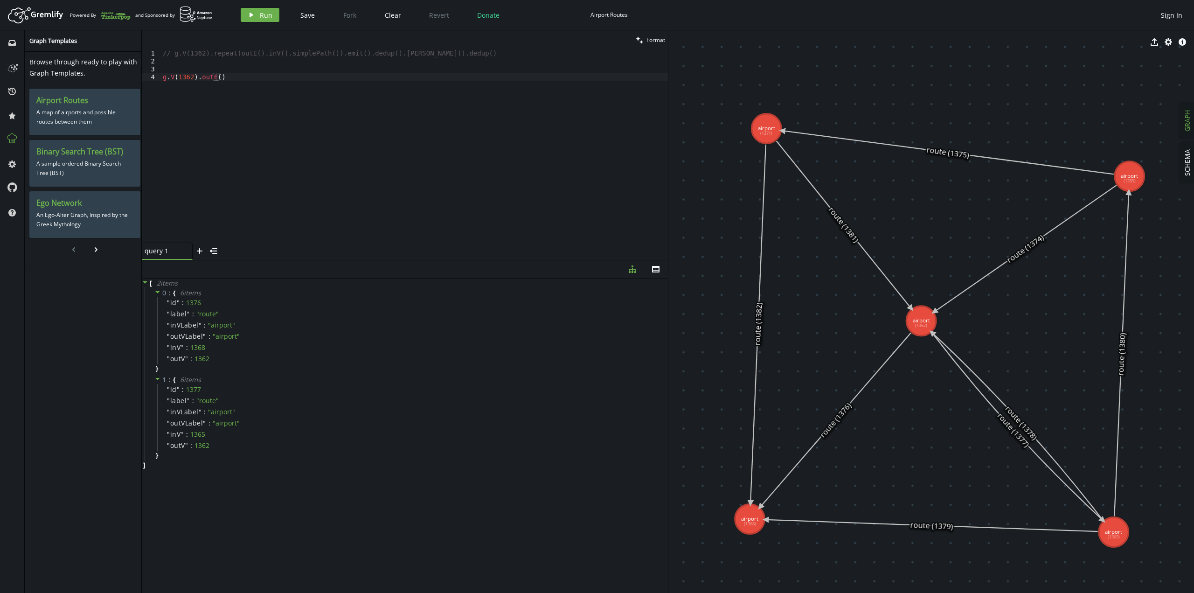
type textarea "// g.V(1362).repeat(outE().inV().simplePath()).emit().dedup().[PERSON_NAME]().d…"
drag, startPoint x: 356, startPoint y: 56, endPoint x: 444, endPoint y: 50, distance: 87.4
click at [444, 50] on div "// g.V(1362).repeat(outE().inV().simplePath()).emit().dedup().[PERSON_NAME]().d…" at bounding box center [414, 153] width 507 height 209
drag, startPoint x: 354, startPoint y: 53, endPoint x: 491, endPoint y: 50, distance: 137.2
click at [491, 50] on div "// g.V(1362).repeat(outE().inV().simplePath()).emit().dedup().[PERSON_NAME]().d…" at bounding box center [414, 153] width 507 height 209
